Goal: Navigation & Orientation: Find specific page/section

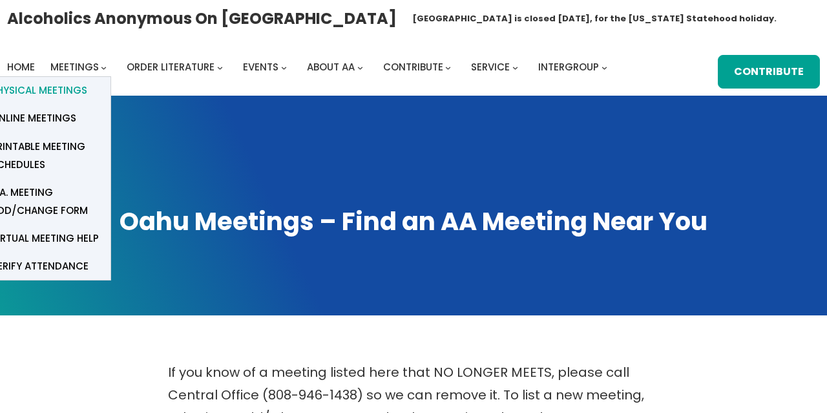
click at [87, 92] on link "Physical Meetings" at bounding box center [45, 91] width 129 height 28
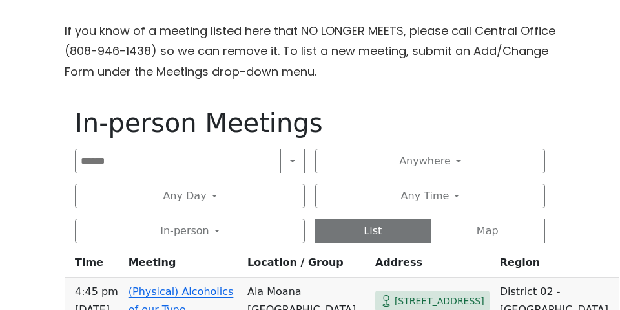
scroll to position [405, 0]
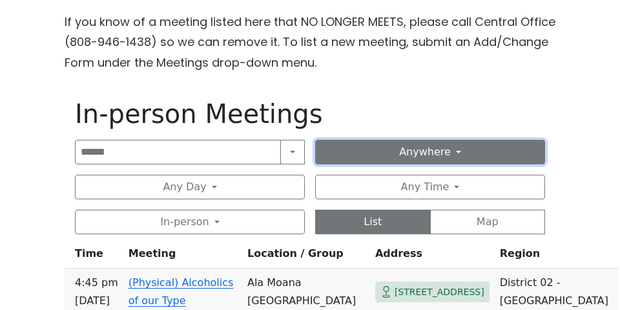
click at [447, 156] on button "Anywhere" at bounding box center [430, 152] width 230 height 25
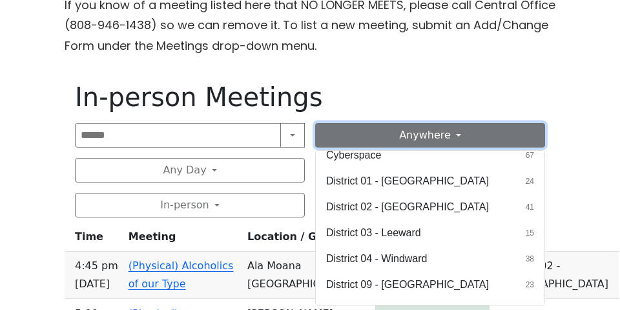
scroll to position [36, 0]
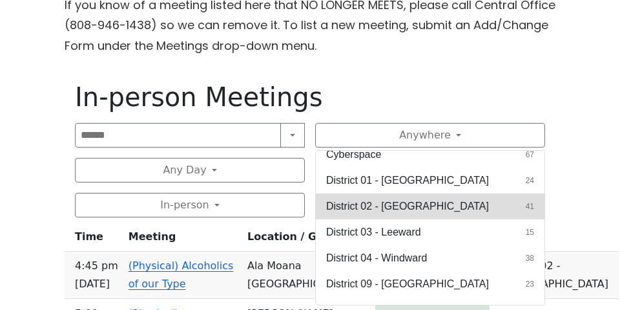
click at [426, 202] on button "District 02 - [GEOGRAPHIC_DATA] 41" at bounding box center [430, 206] width 229 height 26
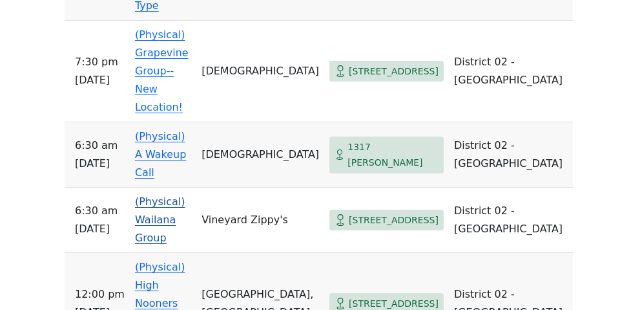
scroll to position [798, 0]
click at [430, 295] on span "[STREET_ADDRESS]" at bounding box center [394, 303] width 90 height 16
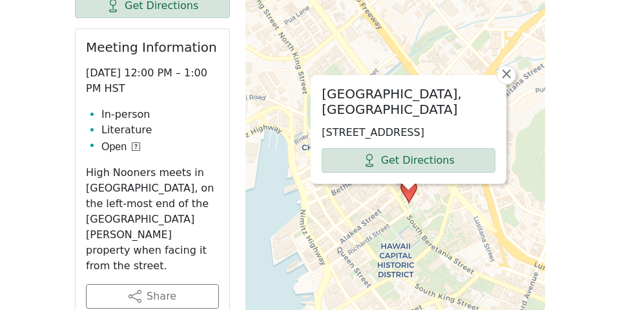
scroll to position [604, 0]
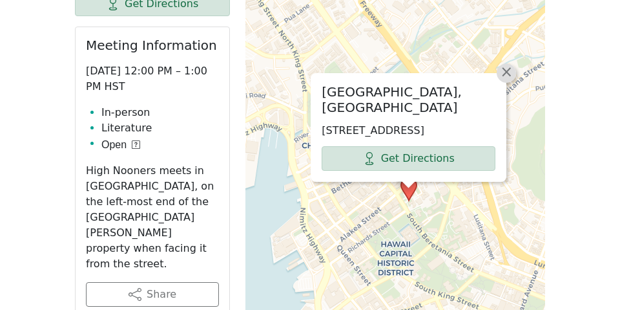
click at [507, 64] on span "×" at bounding box center [506, 72] width 13 height 16
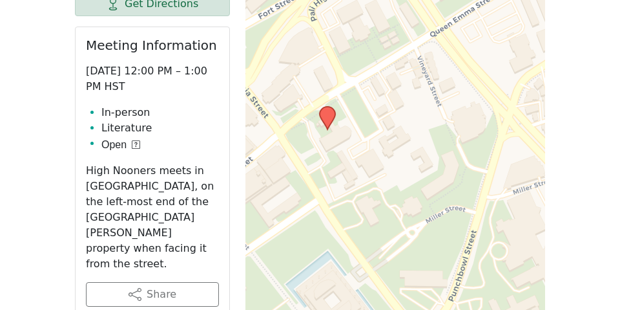
drag, startPoint x: 272, startPoint y: 120, endPoint x: 346, endPoint y: 79, distance: 84.7
click at [346, 79] on div "Leaflet | © OpenStreetMap contributors © CARTO" at bounding box center [396, 315] width 300 height 646
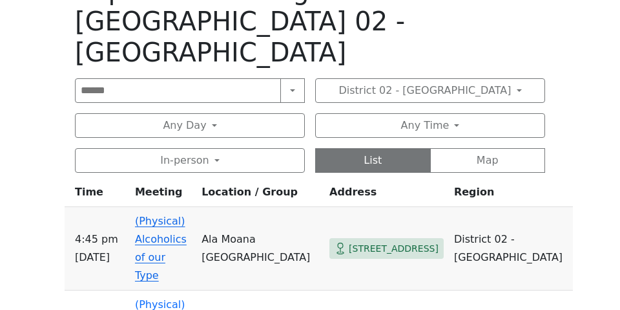
scroll to position [526, 0]
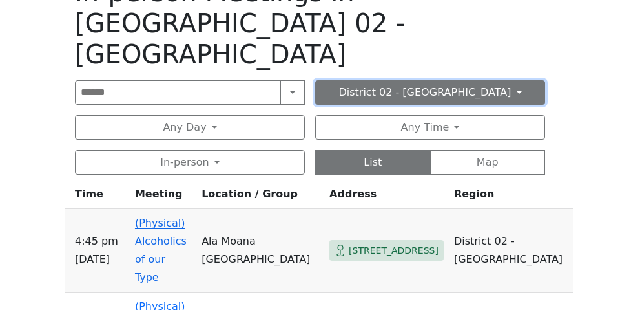
click at [481, 80] on button "District 02 - [GEOGRAPHIC_DATA]" at bounding box center [430, 92] width 230 height 25
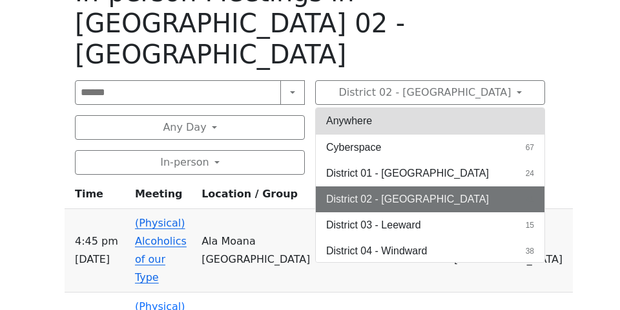
click at [443, 108] on button "Anywhere" at bounding box center [430, 121] width 229 height 26
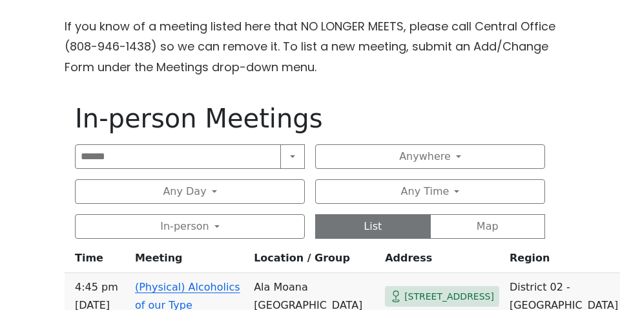
scroll to position [446, 0]
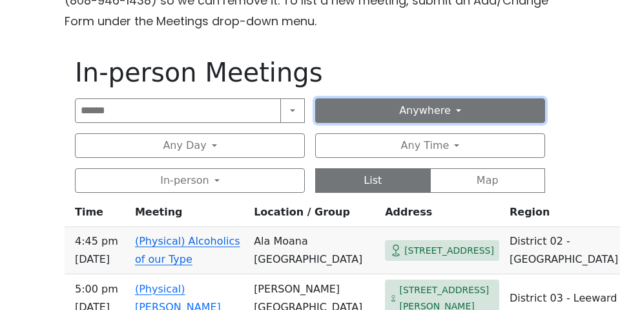
click at [443, 116] on button "Anywhere" at bounding box center [430, 110] width 230 height 25
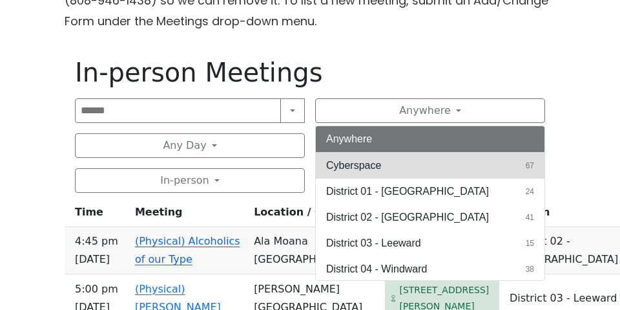
click at [397, 164] on button "Cyberspace 67" at bounding box center [430, 166] width 229 height 26
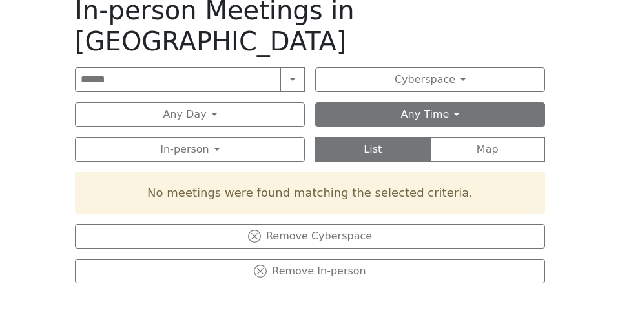
scroll to position [508, 0]
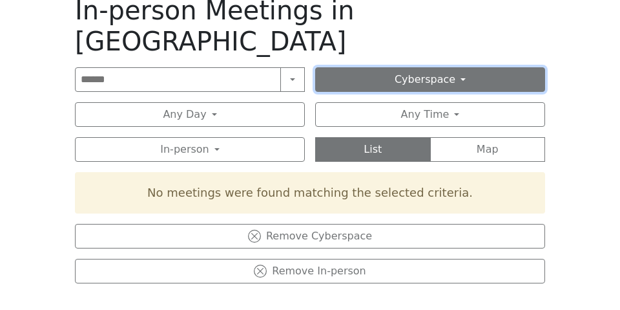
click at [470, 67] on button "Cyberspace" at bounding box center [430, 79] width 230 height 25
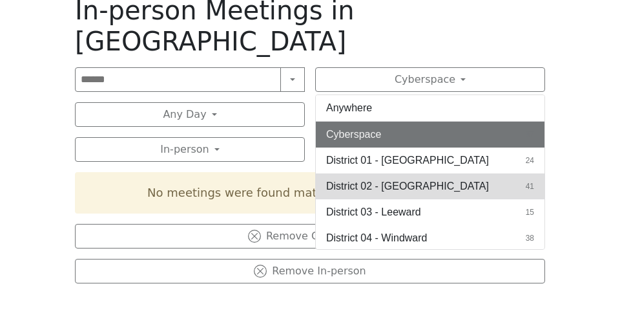
click at [421, 178] on span "District 02 - [GEOGRAPHIC_DATA]" at bounding box center [407, 186] width 163 height 16
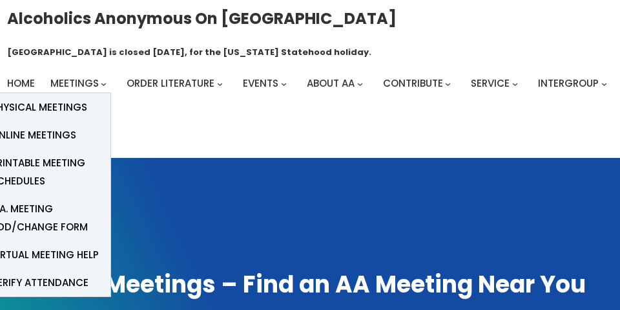
click at [69, 111] on span "Physical Meetings" at bounding box center [39, 107] width 96 height 18
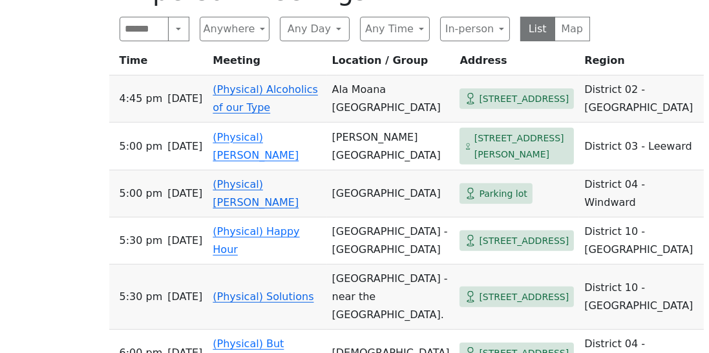
scroll to position [531, 0]
click at [284, 162] on td "(Physical) [PERSON_NAME]" at bounding box center [266, 147] width 119 height 48
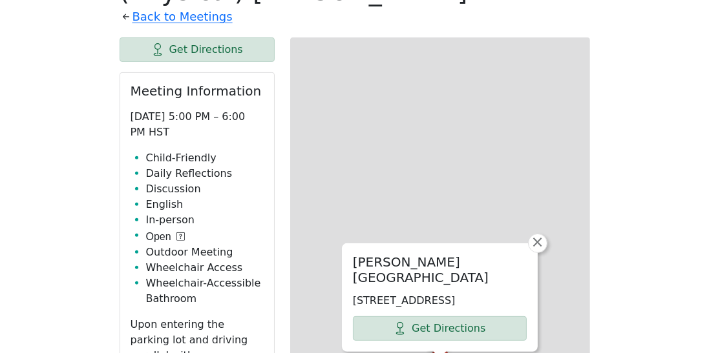
scroll to position [467, 0]
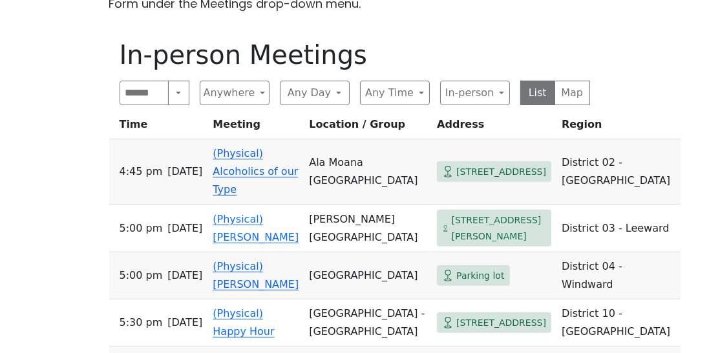
scroll to position [531, 0]
